Goal: Find specific page/section: Find specific page/section

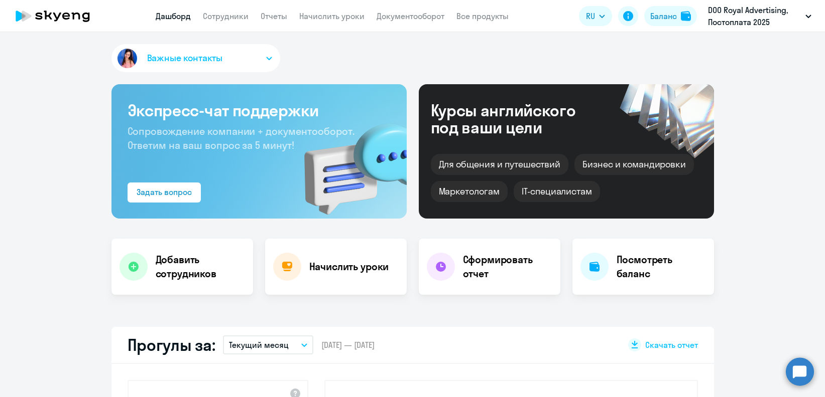
select select "30"
click at [245, 14] on link "Сотрудники" at bounding box center [226, 16] width 46 height 10
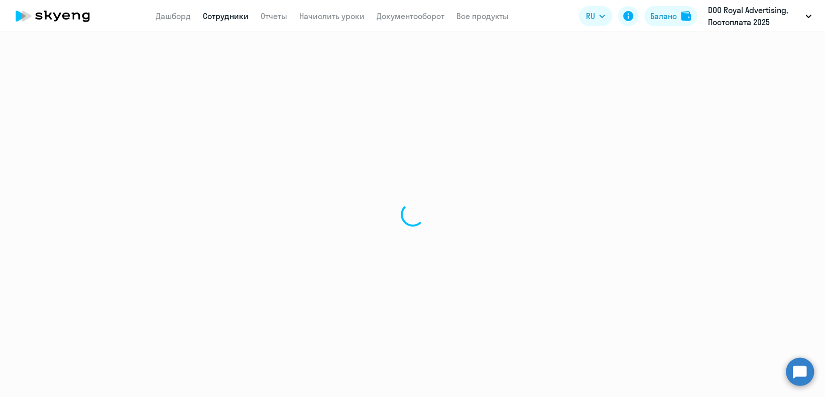
select select "30"
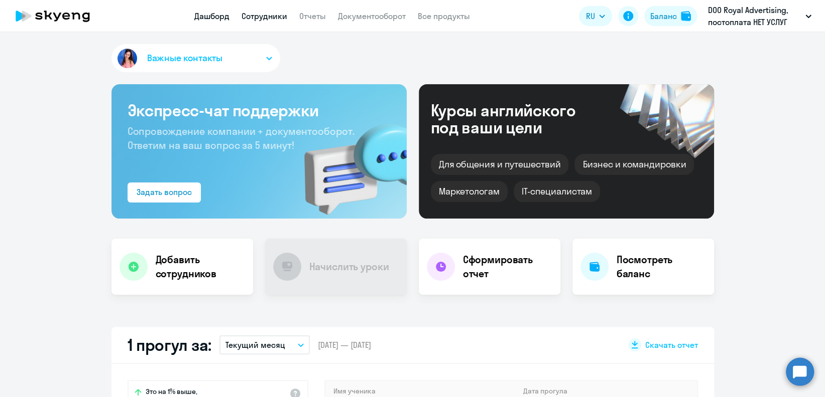
click at [252, 15] on link "Сотрудники" at bounding box center [264, 16] width 46 height 10
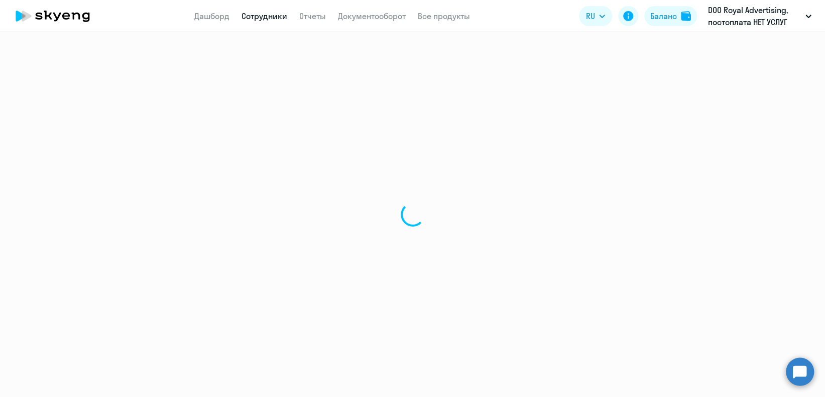
select select "30"
